Goal: Task Accomplishment & Management: Complete application form

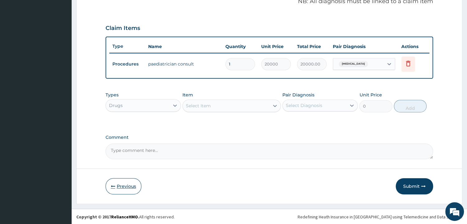
click at [125, 189] on button "Previous" at bounding box center [124, 186] width 36 height 16
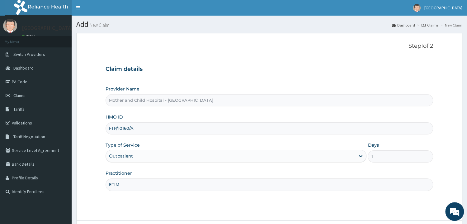
scroll to position [52, 0]
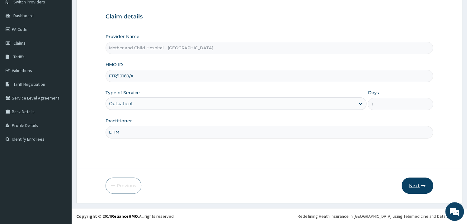
click at [412, 183] on button "Next" at bounding box center [417, 185] width 31 height 16
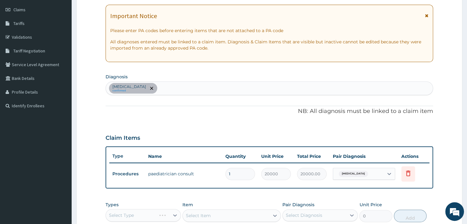
scroll to position [0, 0]
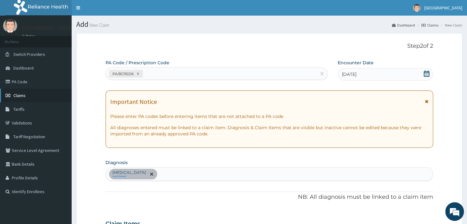
click at [17, 94] on span "Claims" at bounding box center [19, 96] width 12 height 6
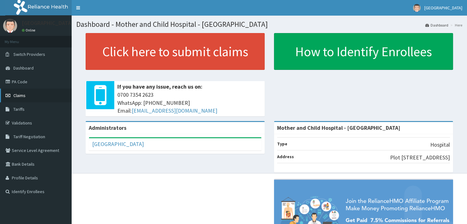
click at [30, 97] on link "Claims" at bounding box center [36, 95] width 72 height 14
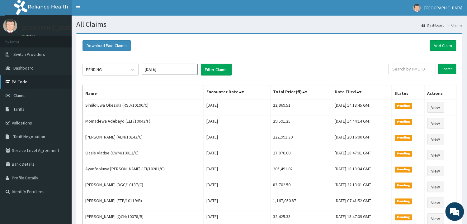
click at [31, 81] on link "PA Code" at bounding box center [36, 82] width 72 height 14
click at [441, 42] on link "Add Claim" at bounding box center [443, 45] width 26 height 11
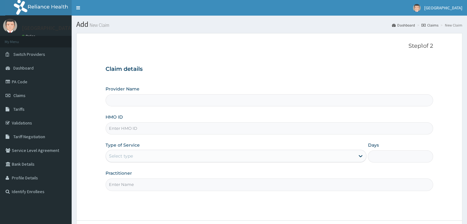
type input "Mother and Child Hospital - [GEOGRAPHIC_DATA]"
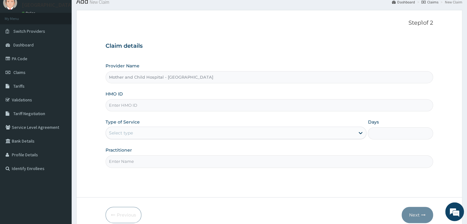
scroll to position [33, 0]
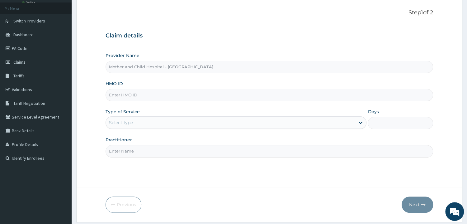
click at [143, 94] on input "HMO ID" at bounding box center [270, 95] width 328 height 12
type input "FTP/10160/A"
click at [131, 123] on div "Select type" at bounding box center [121, 122] width 24 height 6
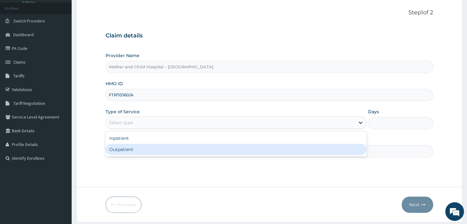
click at [134, 150] on div "Outpatient" at bounding box center [236, 149] width 261 height 11
type input "1"
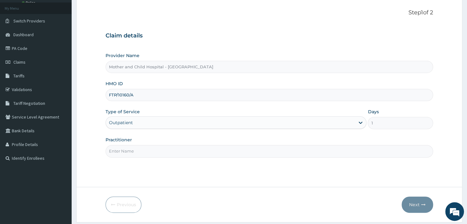
click at [137, 149] on input "Practitioner" at bounding box center [270, 151] width 328 height 12
type input "ETIM"
click at [405, 201] on button "Next" at bounding box center [417, 204] width 31 height 16
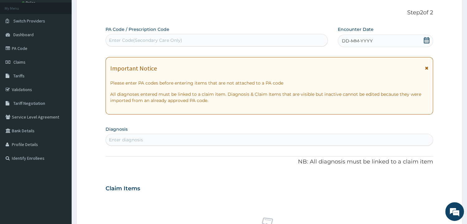
click at [191, 43] on div "Enter Code(Secondary Care Only)" at bounding box center [217, 40] width 222 height 10
paste input "PA/8C95D6"
type input "PA/8C95D6"
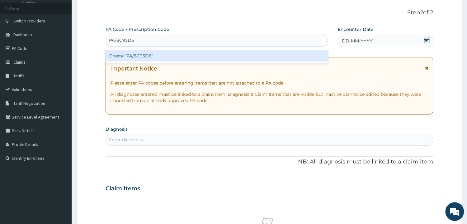
click at [142, 53] on div "Create "PA/8C95D6"" at bounding box center [217, 55] width 222 height 11
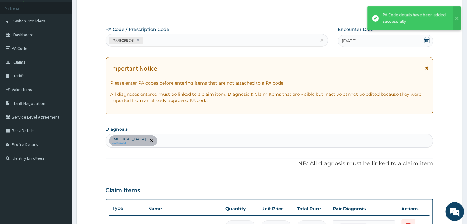
scroll to position [147, 0]
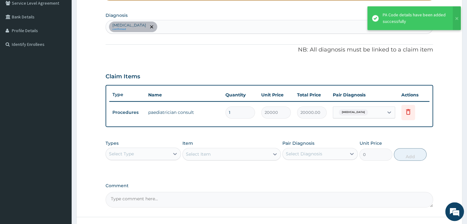
click at [153, 153] on div "Select Type" at bounding box center [138, 154] width 64 height 10
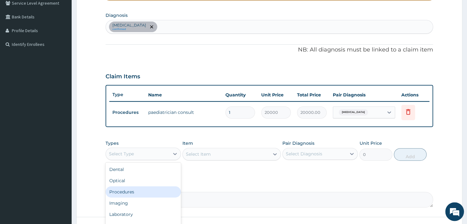
drag, startPoint x: 131, startPoint y: 193, endPoint x: 137, endPoint y: 189, distance: 6.9
click at [131, 193] on div "Procedures" at bounding box center [143, 191] width 75 height 11
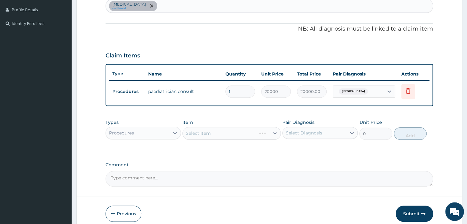
scroll to position [180, 0]
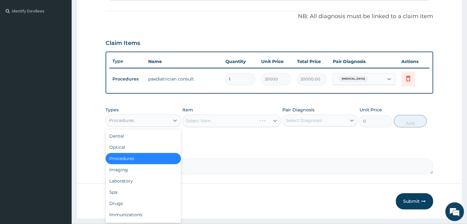
click at [155, 117] on div "Procedures" at bounding box center [138, 120] width 64 height 10
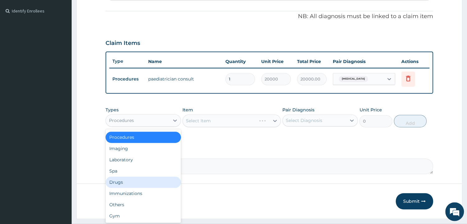
click at [128, 182] on div "Drugs" at bounding box center [143, 181] width 75 height 11
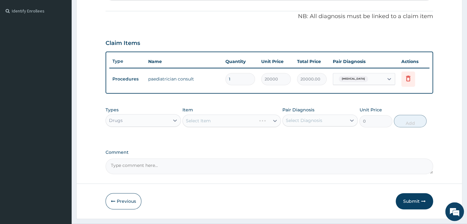
click at [237, 125] on div "Select Item" at bounding box center [232, 120] width 98 height 12
click at [241, 123] on div "Select Item" at bounding box center [232, 120] width 98 height 12
click at [241, 123] on div "Select Item" at bounding box center [226, 121] width 87 height 10
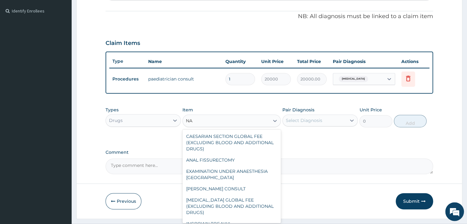
type input "N"
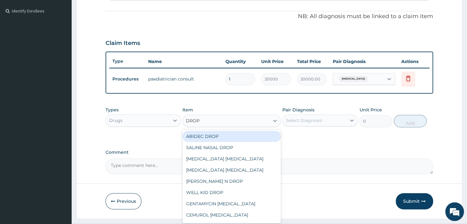
type input "DROP"
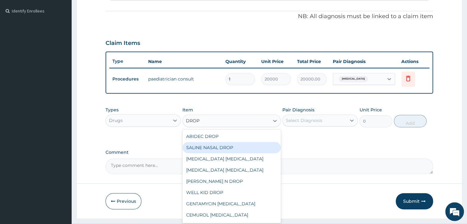
click at [221, 147] on div "SALINE NASAL DROP" at bounding box center [232, 147] width 98 height 11
type input "3038.75"
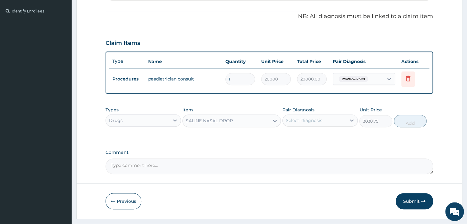
click at [327, 120] on div "Select Diagnosis" at bounding box center [315, 120] width 64 height 10
click at [329, 137] on label "Infantile spasms" at bounding box center [312, 135] width 39 height 6
checkbox input "true"
click at [420, 121] on button "Add" at bounding box center [410, 121] width 33 height 12
type input "0"
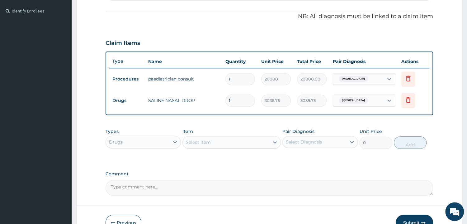
click at [153, 147] on div "Drugs" at bounding box center [143, 142] width 75 height 12
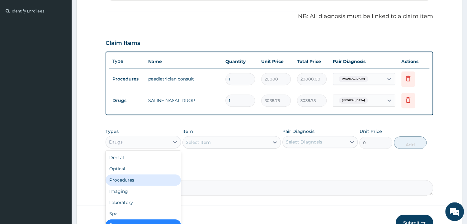
click at [135, 179] on div "Procedures" at bounding box center [143, 179] width 75 height 11
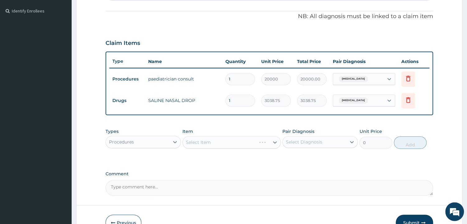
click at [212, 145] on div "Select Item" at bounding box center [232, 142] width 98 height 12
click at [216, 140] on div "Select Item" at bounding box center [232, 142] width 98 height 12
click at [241, 139] on div "Select Item" at bounding box center [232, 142] width 98 height 12
click at [235, 141] on div "Select Item" at bounding box center [232, 142] width 98 height 12
click at [242, 144] on div "Select Item" at bounding box center [232, 142] width 98 height 12
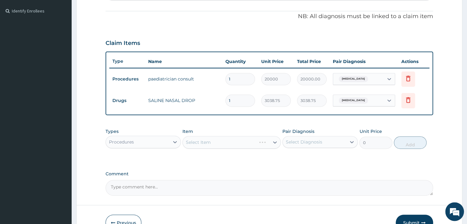
click at [255, 143] on div "Select Item" at bounding box center [232, 142] width 98 height 12
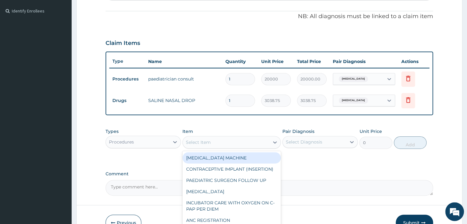
click at [260, 140] on div "Select Item" at bounding box center [226, 142] width 87 height 10
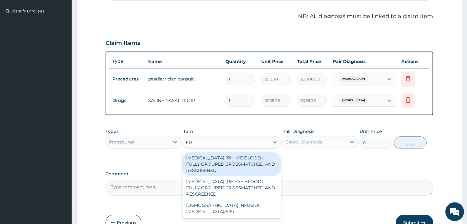
type input "F"
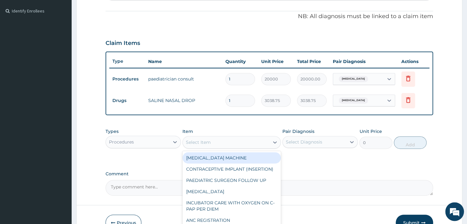
click at [145, 136] on div "Procedures" at bounding box center [143, 142] width 75 height 12
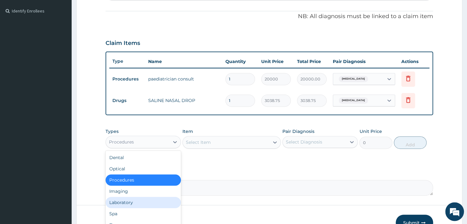
click at [125, 202] on div "Laboratory" at bounding box center [143, 202] width 75 height 11
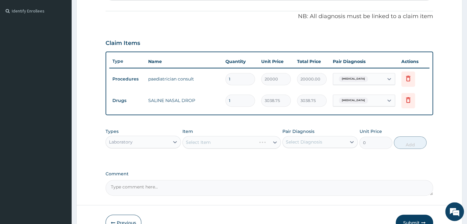
click at [229, 141] on div "Select Item" at bounding box center [232, 142] width 98 height 12
click at [252, 141] on div "Select Item" at bounding box center [232, 142] width 98 height 12
click at [237, 144] on div "Select Item" at bounding box center [232, 142] width 98 height 12
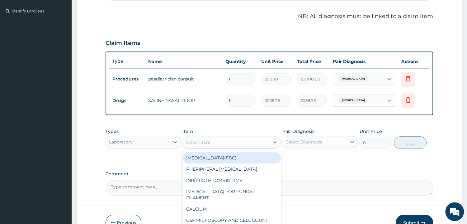
click at [231, 139] on div "Select Item" at bounding box center [226, 142] width 87 height 10
click at [230, 154] on div "FULL BLOOD COUNT(FBC)" at bounding box center [232, 157] width 98 height 11
type input "4675"
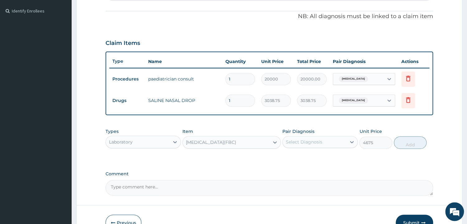
click at [337, 140] on div "Select Diagnosis" at bounding box center [315, 142] width 64 height 10
drag, startPoint x: 328, startPoint y: 159, endPoint x: 350, endPoint y: 165, distance: 22.7
click at [328, 159] on div "Infantile spasms" at bounding box center [320, 157] width 75 height 13
checkbox input "true"
click at [411, 143] on button "Add" at bounding box center [410, 142] width 33 height 12
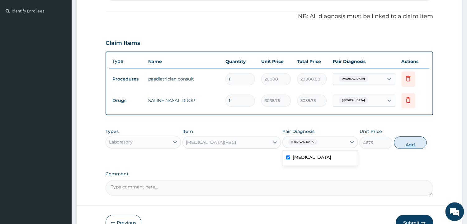
type input "0"
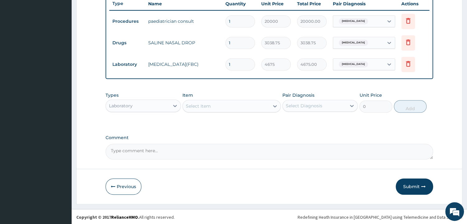
click at [409, 185] on button "Submit" at bounding box center [414, 186] width 37 height 16
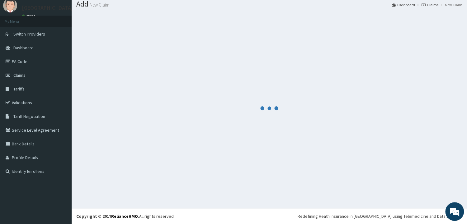
scroll to position [20, 0]
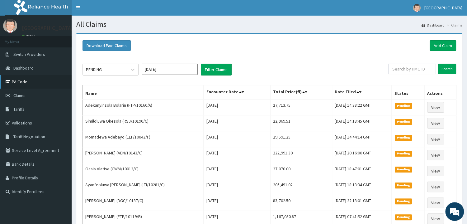
click at [31, 83] on link "PA Code" at bounding box center [36, 82] width 72 height 14
click at [24, 109] on span "Tariffs" at bounding box center [18, 109] width 11 height 6
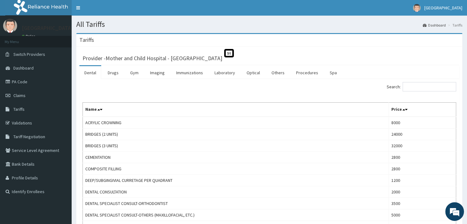
drag, startPoint x: 114, startPoint y: 75, endPoint x: 136, endPoint y: 85, distance: 23.4
click at [114, 75] on link "Drugs" at bounding box center [113, 72] width 21 height 13
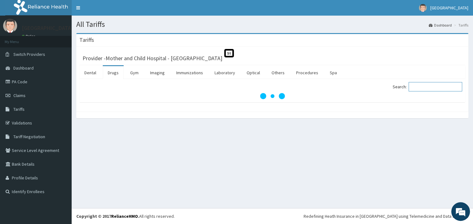
click at [436, 89] on input "Search:" at bounding box center [436, 86] width 54 height 9
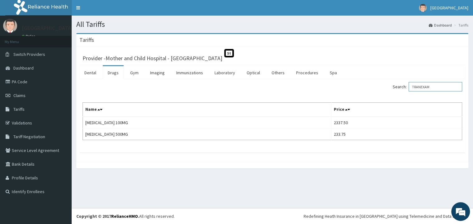
type input "TRANEXAM"
click at [305, 74] on link "Procedures" at bounding box center [307, 72] width 32 height 13
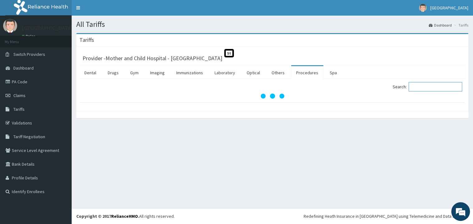
click at [423, 86] on input "Search:" at bounding box center [436, 86] width 54 height 9
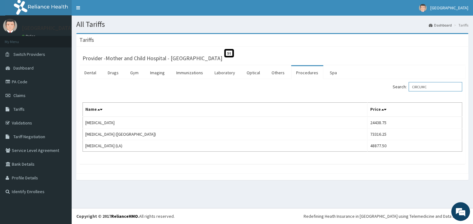
type input "CIRCUMC"
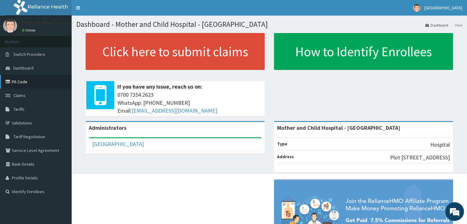
click at [32, 80] on link "PA Code" at bounding box center [36, 82] width 72 height 14
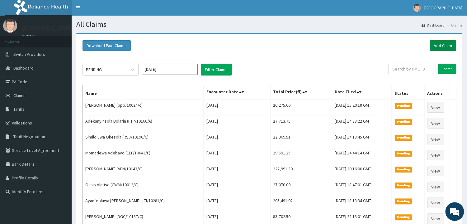
click at [444, 44] on link "Add Claim" at bounding box center [443, 45] width 26 height 11
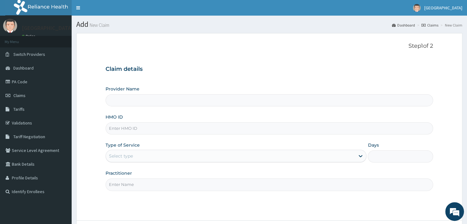
click at [166, 133] on input "HMO ID" at bounding box center [270, 128] width 328 height 12
type input "Mother and Child Hospital - [GEOGRAPHIC_DATA]"
type input "FTP/10160/A"
click at [129, 153] on div "Select type" at bounding box center [231, 156] width 250 height 10
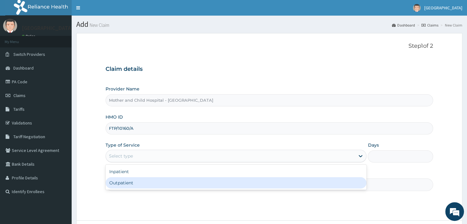
click at [127, 179] on div "Outpatient" at bounding box center [236, 182] width 261 height 11
type input "1"
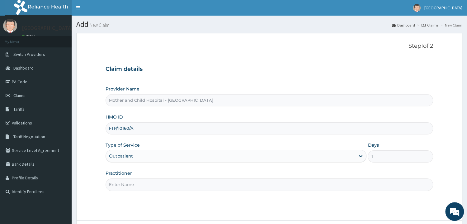
click at [141, 184] on input "Practitioner" at bounding box center [270, 184] width 328 height 12
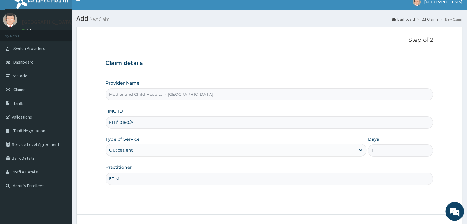
scroll to position [52, 0]
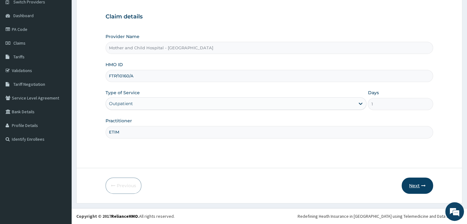
type input "ETIM"
click at [414, 184] on button "Next" at bounding box center [417, 185] width 31 height 16
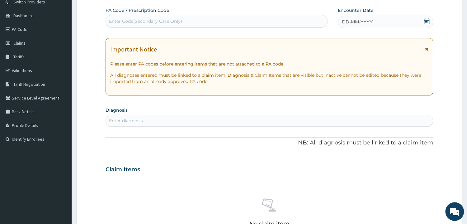
click at [168, 24] on div "Enter Code(Secondary Care Only)" at bounding box center [145, 21] width 73 height 6
paste input "PA/FA8145"
type input "PA/FA8145"
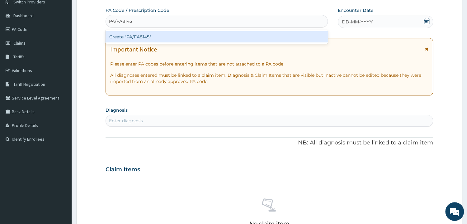
click at [149, 37] on div "Create "PA/FA8145"" at bounding box center [217, 36] width 222 height 11
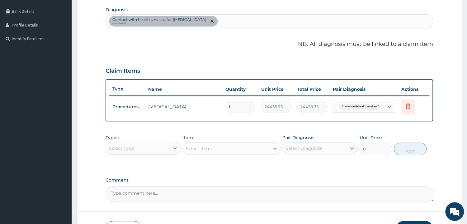
scroll to position [195, 0]
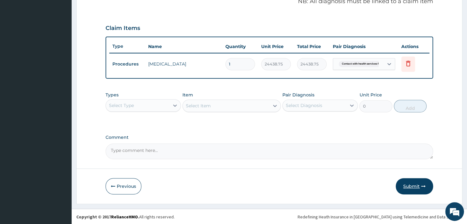
click at [413, 188] on button "Submit" at bounding box center [414, 186] width 37 height 16
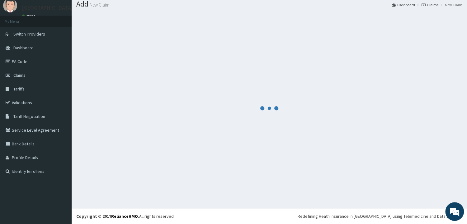
scroll to position [20, 0]
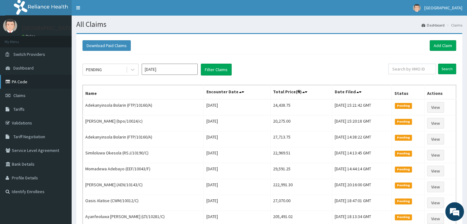
click at [20, 84] on link "PA Code" at bounding box center [36, 82] width 72 height 14
